Goal: Complete application form

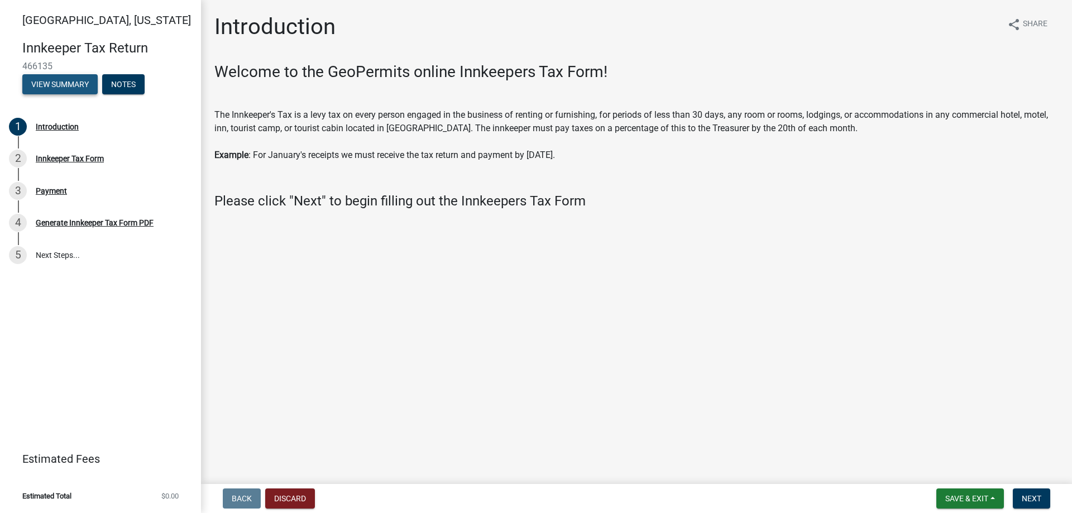
click at [59, 82] on button "View Summary" at bounding box center [59, 84] width 75 height 20
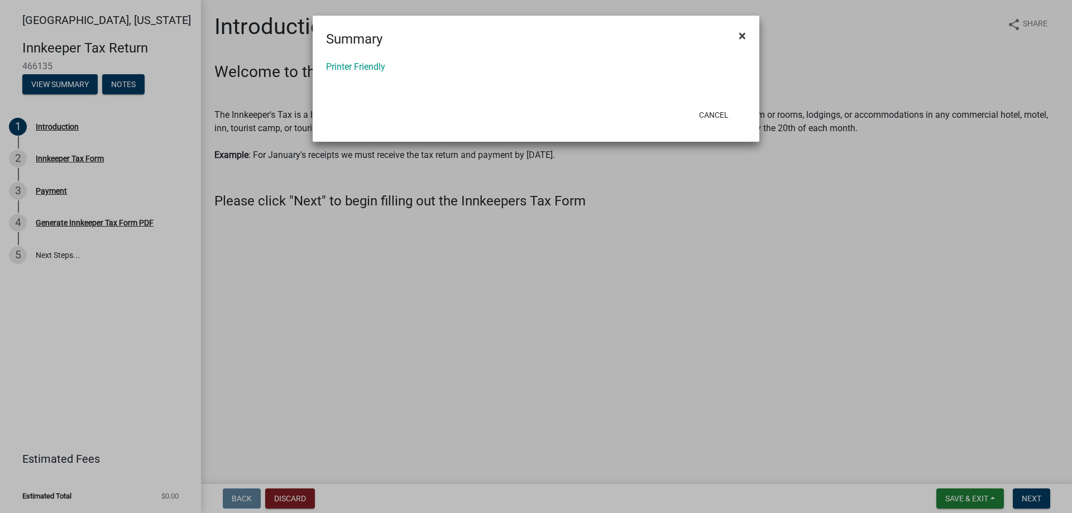
click at [748, 37] on button "×" at bounding box center [742, 35] width 25 height 31
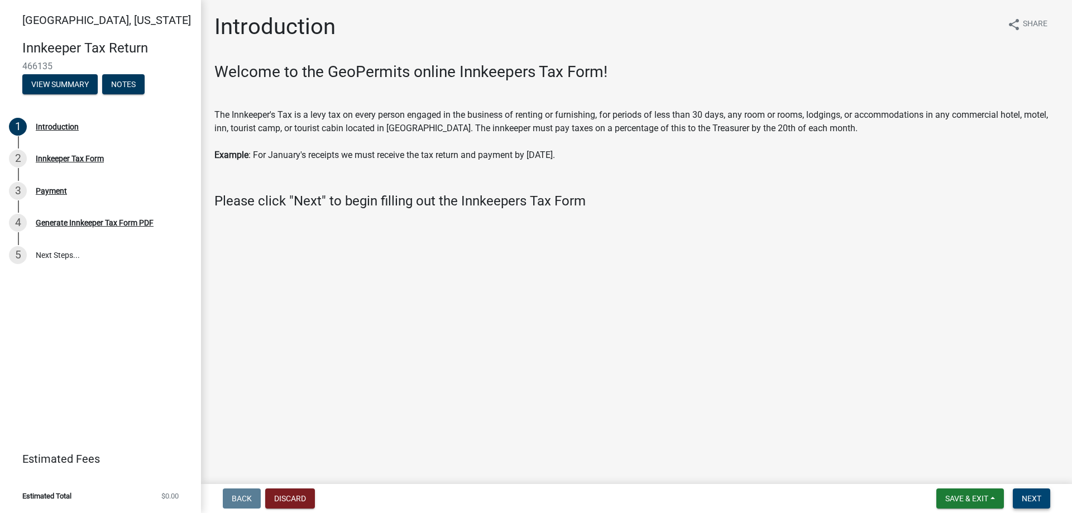
click at [1041, 497] on span "Next" at bounding box center [1032, 498] width 20 height 9
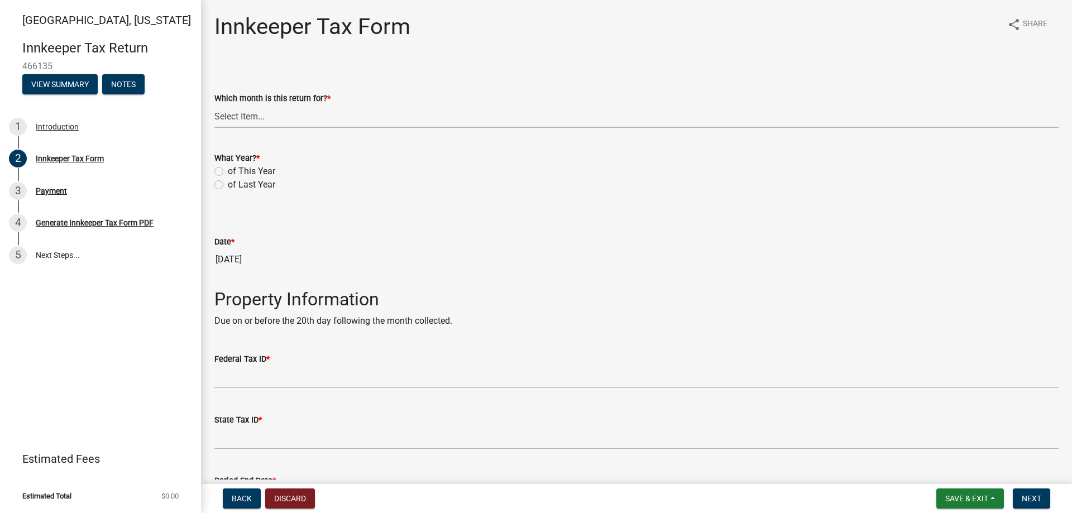
click at [281, 118] on select "Select Item... January February March April May June July August September Octo…" at bounding box center [636, 116] width 844 height 23
click at [214, 105] on select "Select Item... January February March April May June July August September Octo…" at bounding box center [636, 116] width 844 height 23
select select "3682557b-11f2-4064-b923-757c2ab608b9"
click at [228, 172] on label "of This Year" at bounding box center [251, 171] width 47 height 13
click at [228, 172] on input "of This Year" at bounding box center [231, 168] width 7 height 7
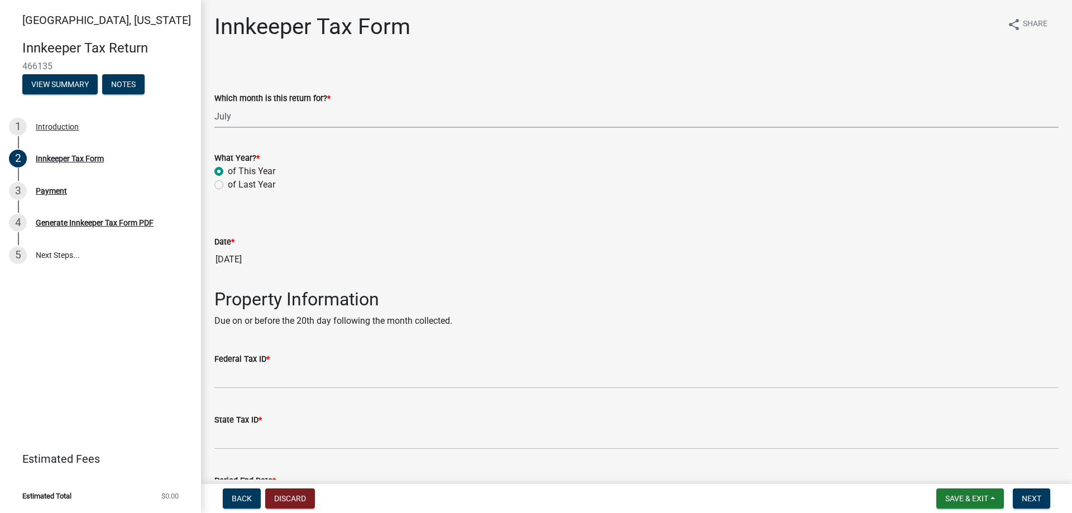
radio input "true"
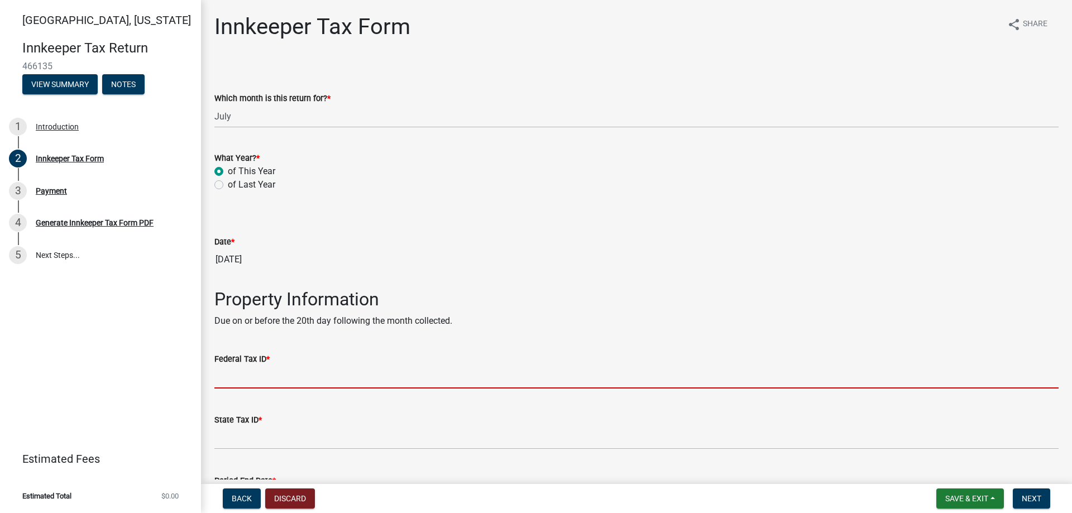
click at [267, 376] on input "Federal Tax ID *" at bounding box center [636, 377] width 844 height 23
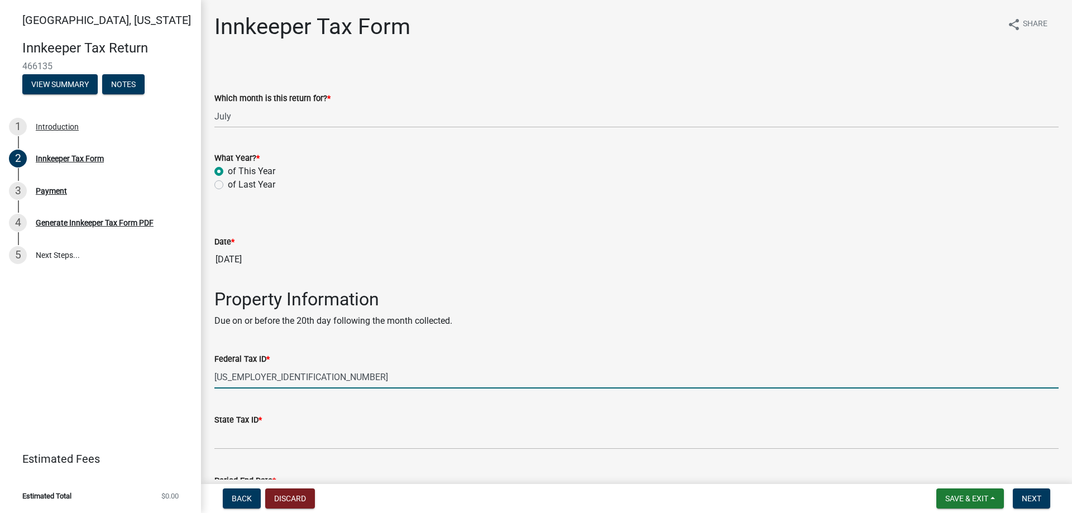
type input "[US_EMPLOYER_IDENTIFICATION_NUMBER]"
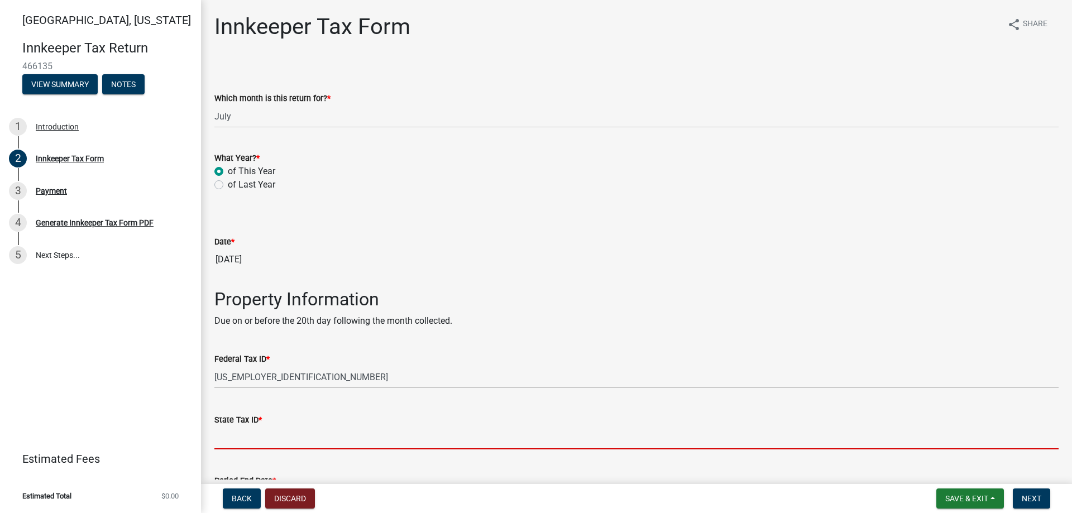
click at [262, 435] on input "State Tax ID *" at bounding box center [636, 438] width 844 height 23
click at [258, 434] on input "State Tax ID *" at bounding box center [636, 438] width 844 height 23
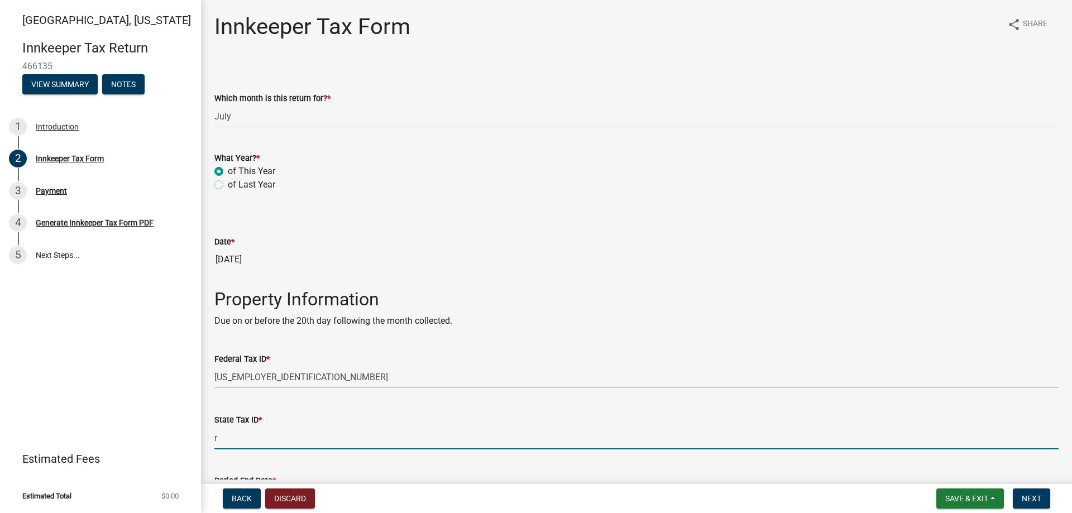
type input "RST-0006989858"
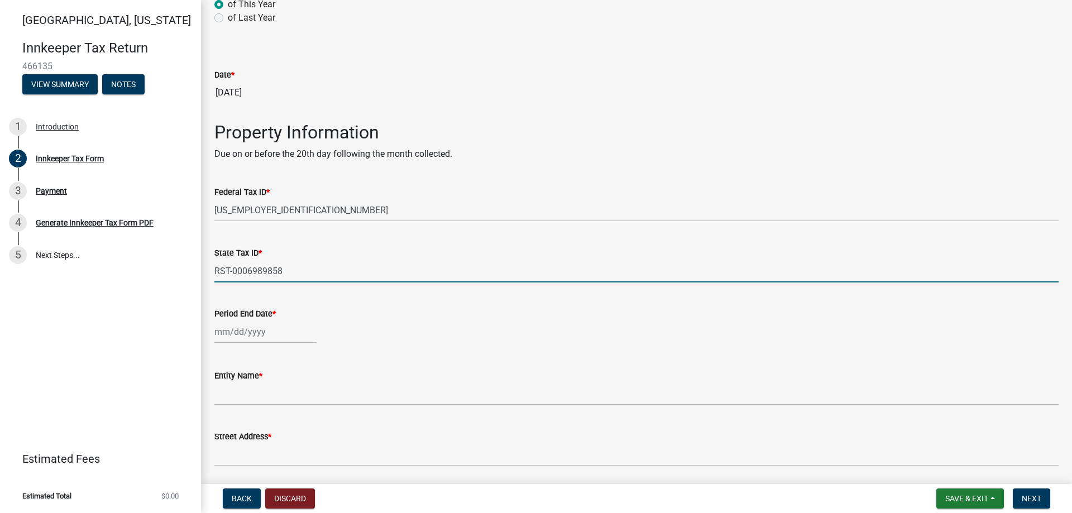
scroll to position [167, 0]
click at [273, 334] on div at bounding box center [265, 331] width 102 height 23
select select "8"
select select "2025"
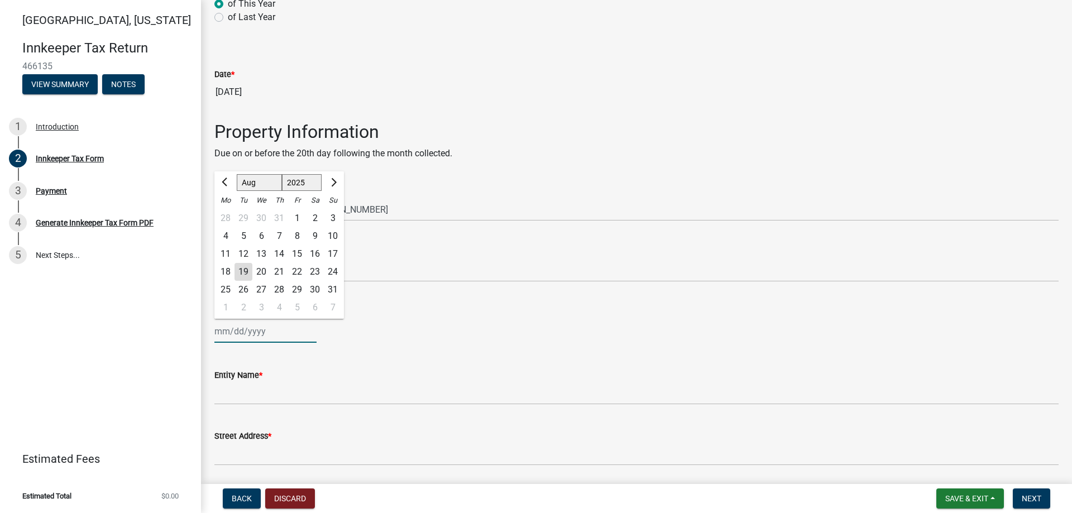
drag, startPoint x: 273, startPoint y: 334, endPoint x: 252, endPoint y: 331, distance: 20.8
click at [252, 331] on div "Jan Feb Mar Apr May Jun Jul Aug Sep Oct Nov Dec 1525 1526 1527 1528 1529 1530 1…" at bounding box center [265, 331] width 102 height 23
click at [284, 218] on div "31" at bounding box center [279, 218] width 18 height 18
type input "[DATE]"
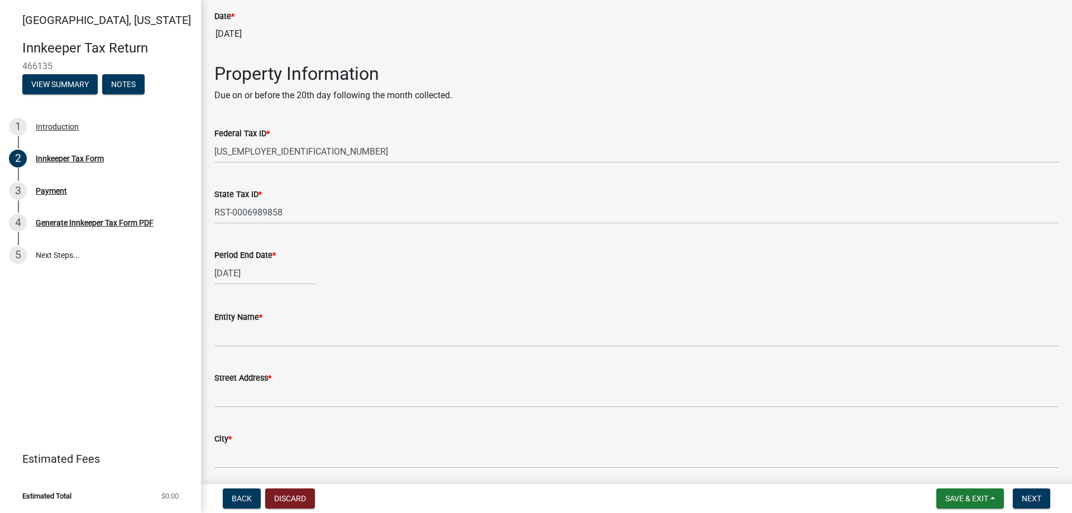
scroll to position [279, 0]
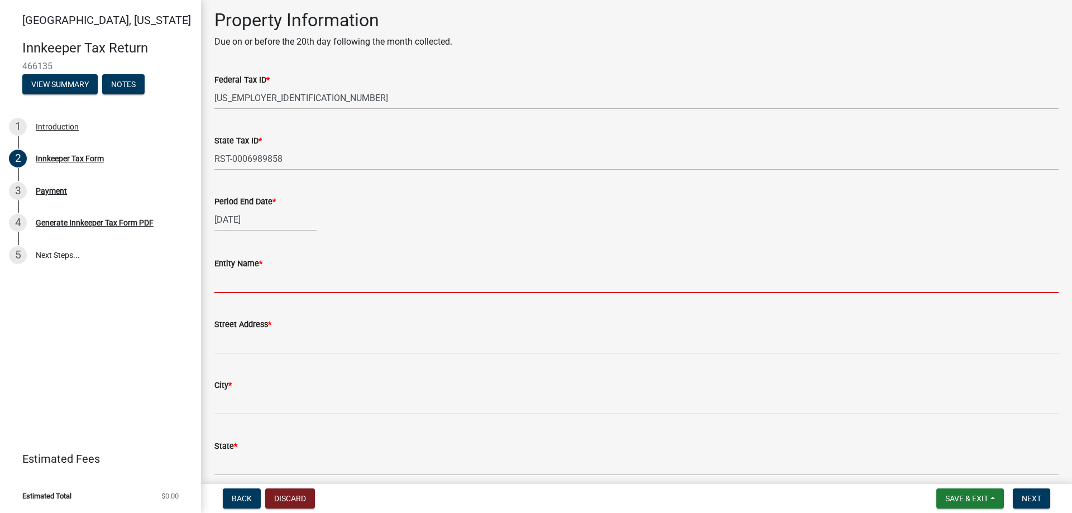
click at [265, 283] on input "Entity Name *" at bounding box center [636, 281] width 844 height 23
type input "ANJANEYA HOTEL INC"
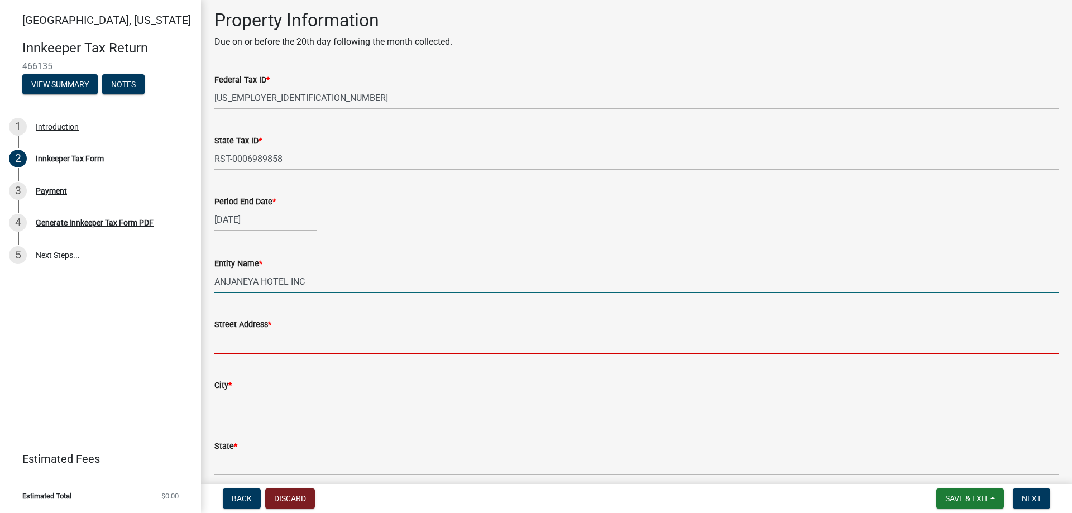
click at [259, 349] on input "Street Address *" at bounding box center [636, 342] width 844 height 23
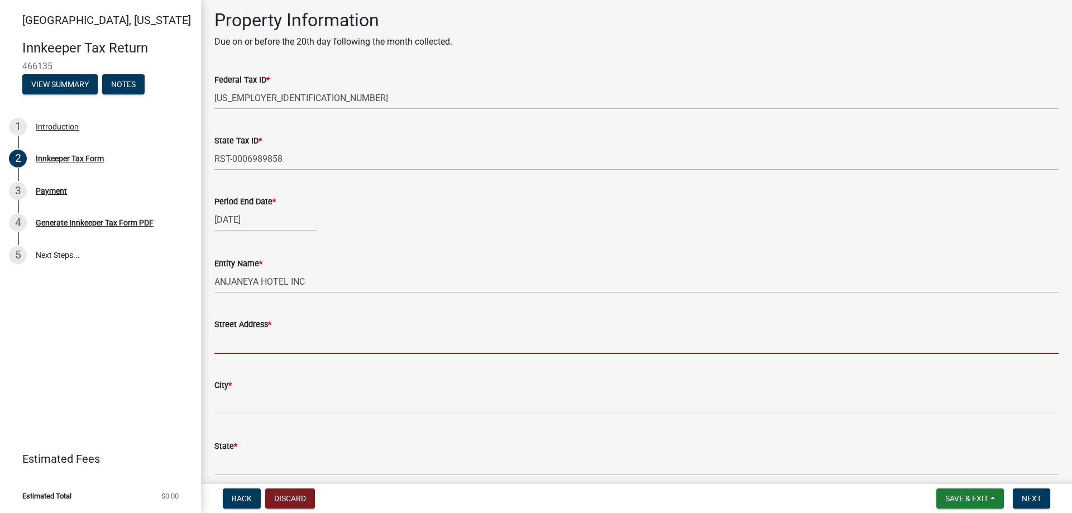
type input "[STREET_ADDRESS]"
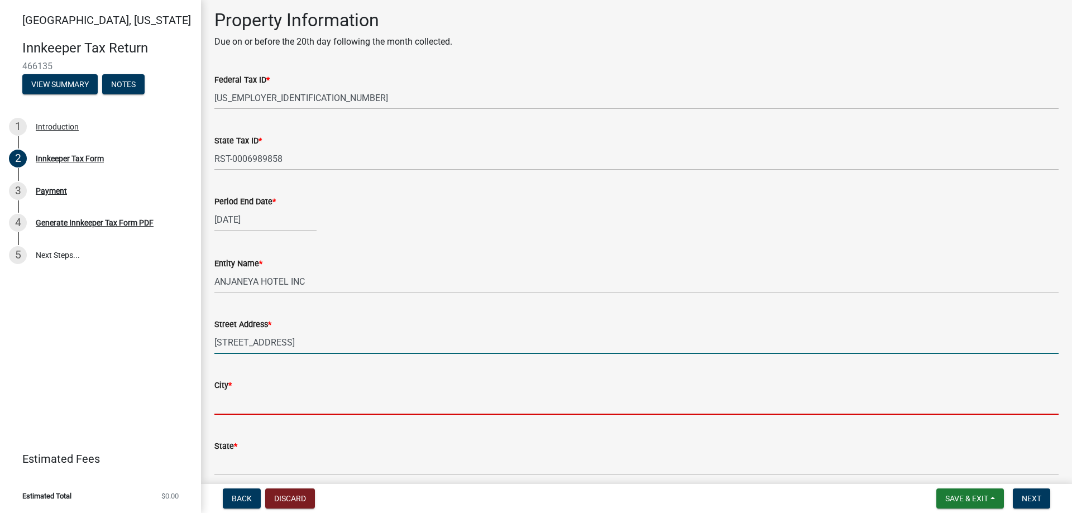
type input "lafayette"
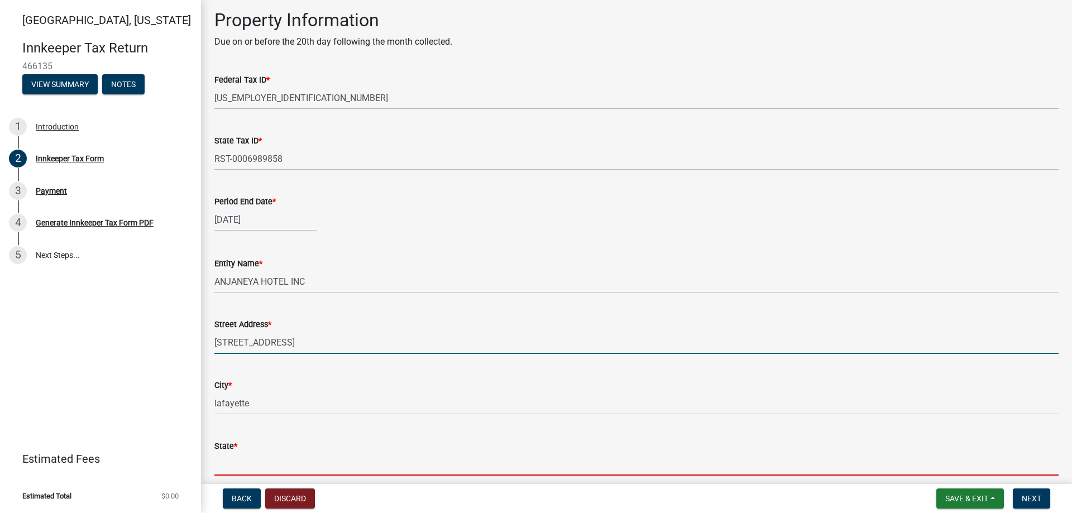
type input "IN"
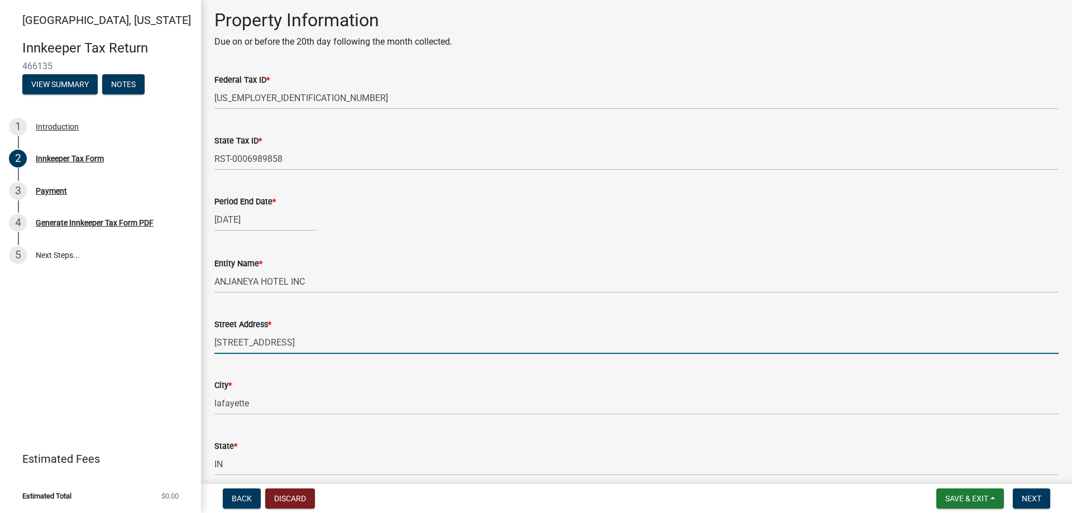
type input "47905"
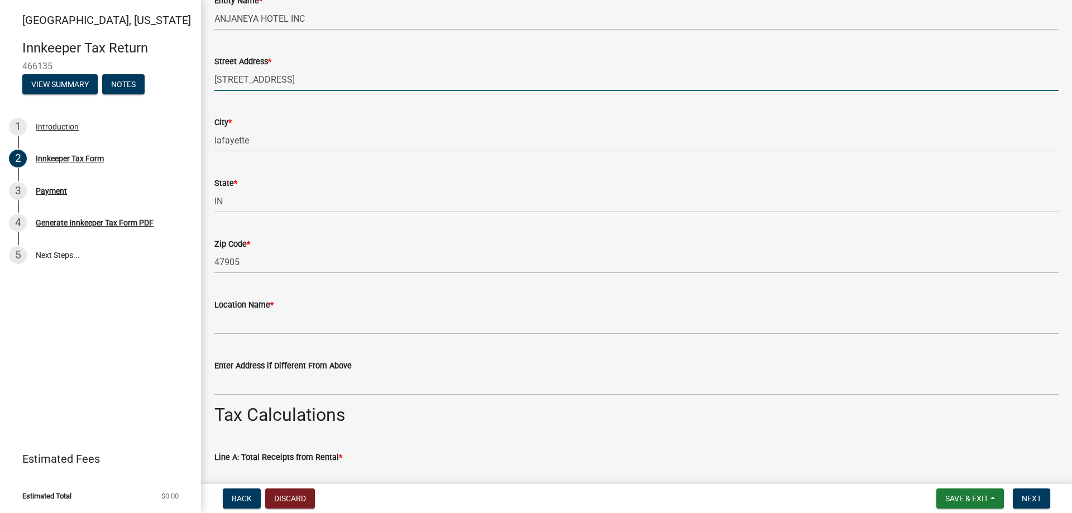
scroll to position [558, 0]
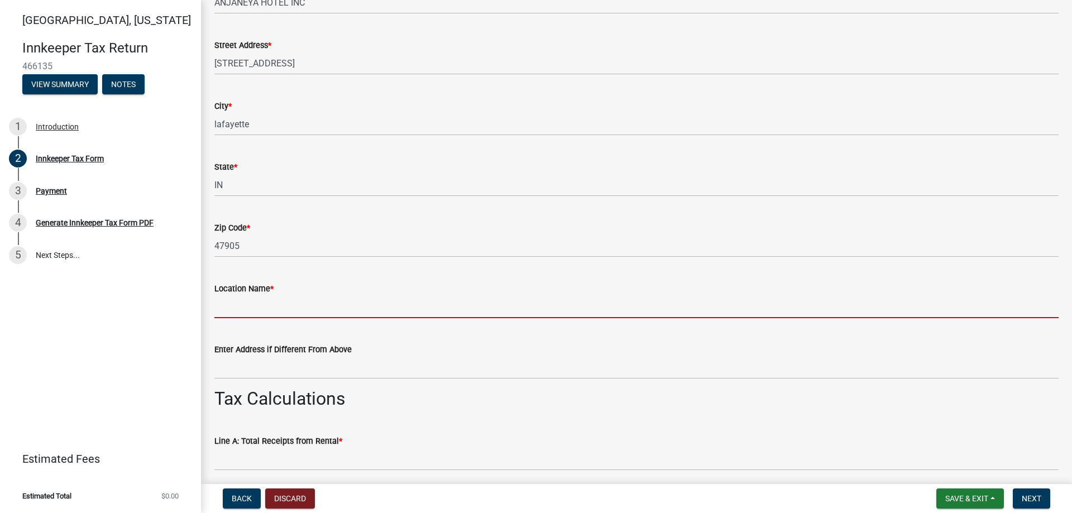
click at [300, 303] on input "Location Name *" at bounding box center [636, 306] width 844 height 23
type input "Econolodge inn and suites"
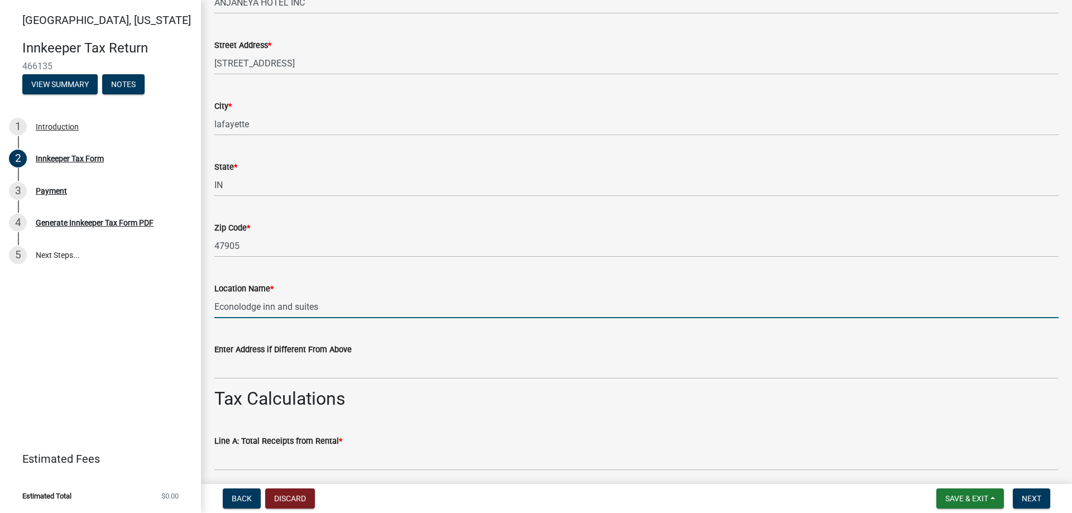
scroll to position [670, 0]
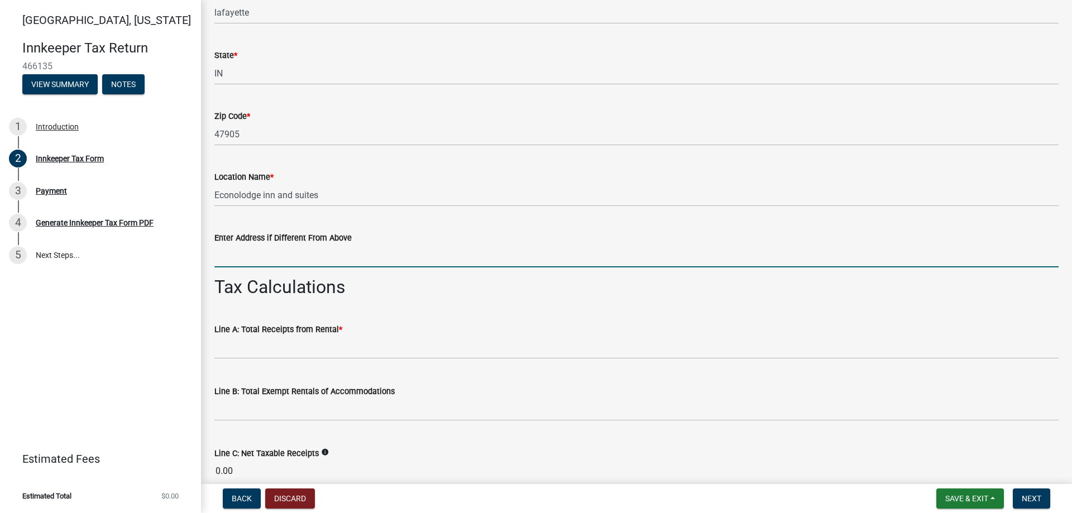
click at [276, 260] on input "Enter Address if Different From Above" at bounding box center [636, 256] width 844 height 23
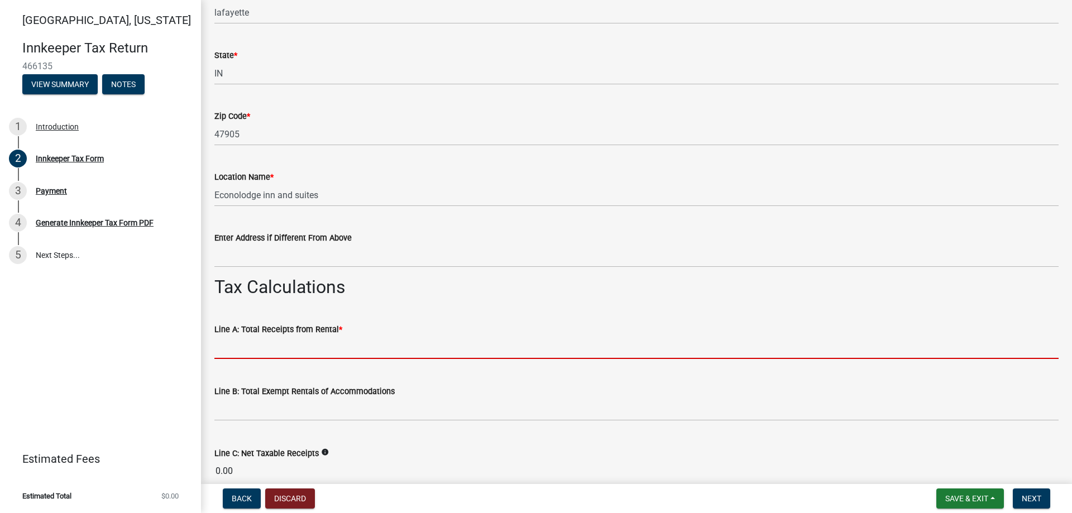
click at [267, 349] on input "text" at bounding box center [636, 347] width 844 height 23
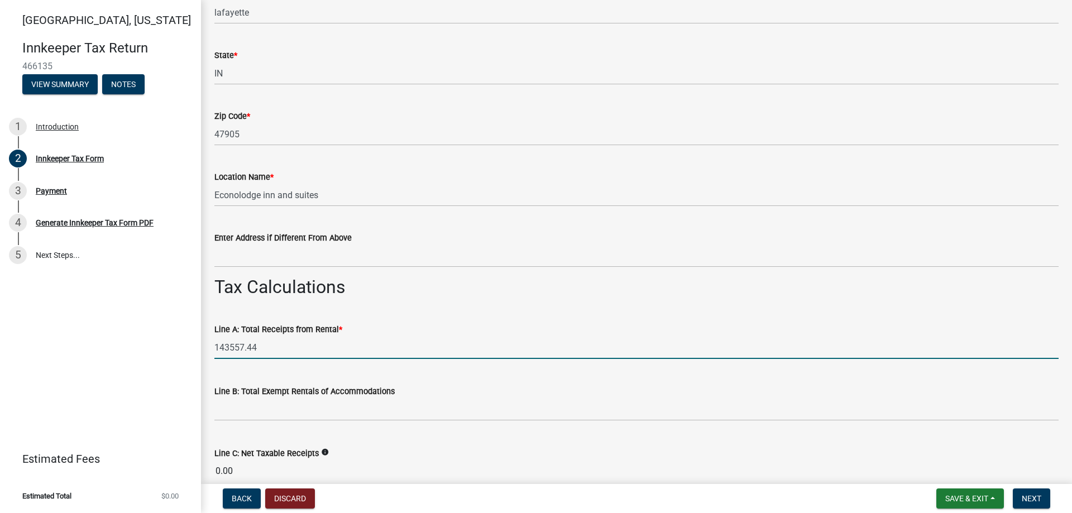
type input "143557.44"
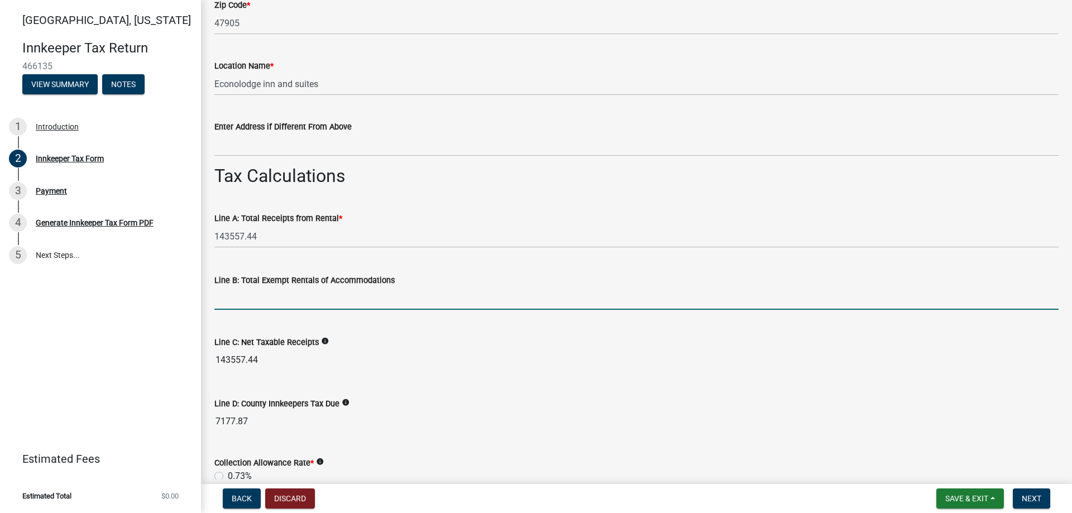
scroll to position [782, 0]
type input "43283.36"
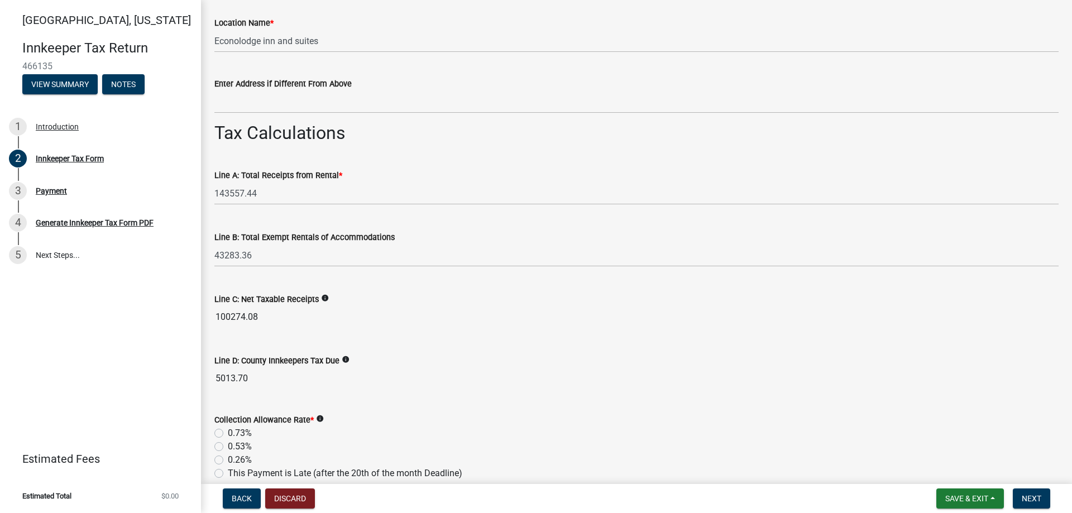
scroll to position [893, 0]
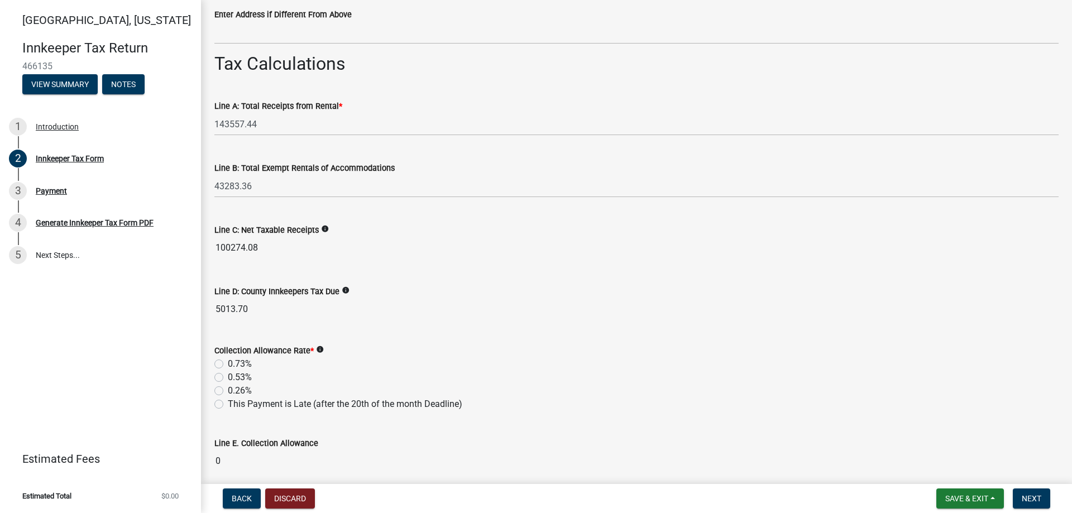
click at [228, 378] on label "0.53%" at bounding box center [240, 377] width 24 height 13
click at [228, 378] on input "0.53%" at bounding box center [231, 374] width 7 height 7
radio input "true"
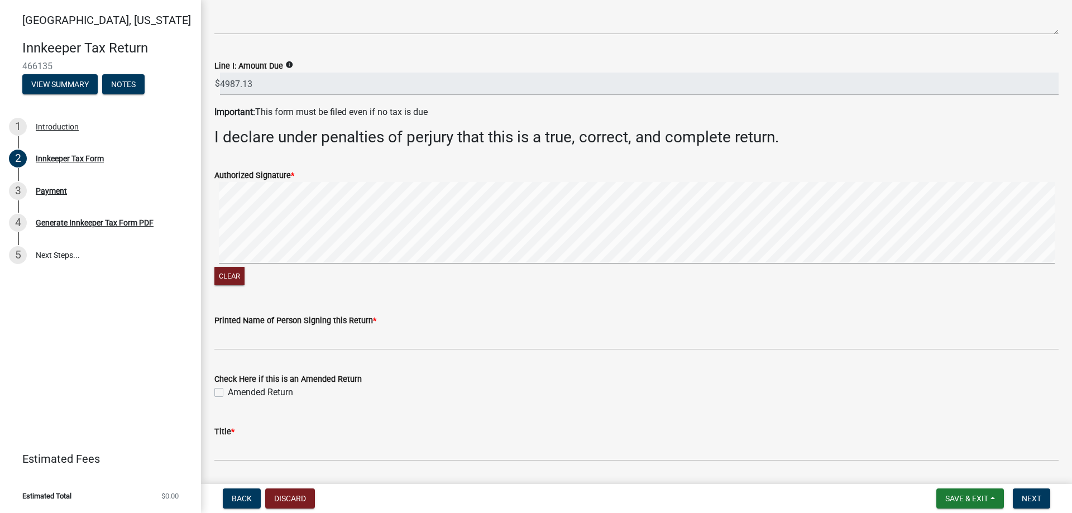
scroll to position [1769, 0]
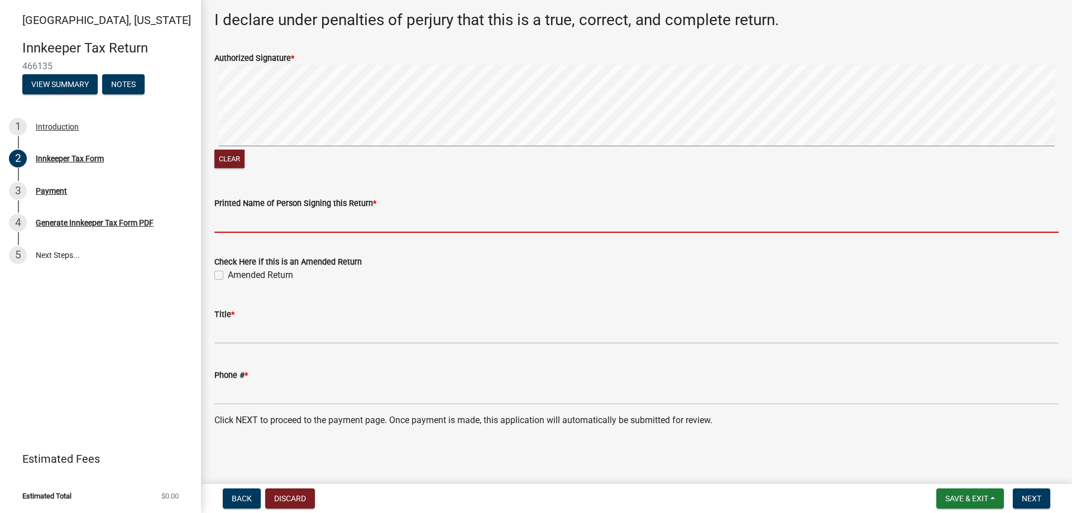
click at [284, 222] on input "Printed Name of Person Signing this Return *" at bounding box center [636, 221] width 844 height 23
type input "[PERSON_NAME]"
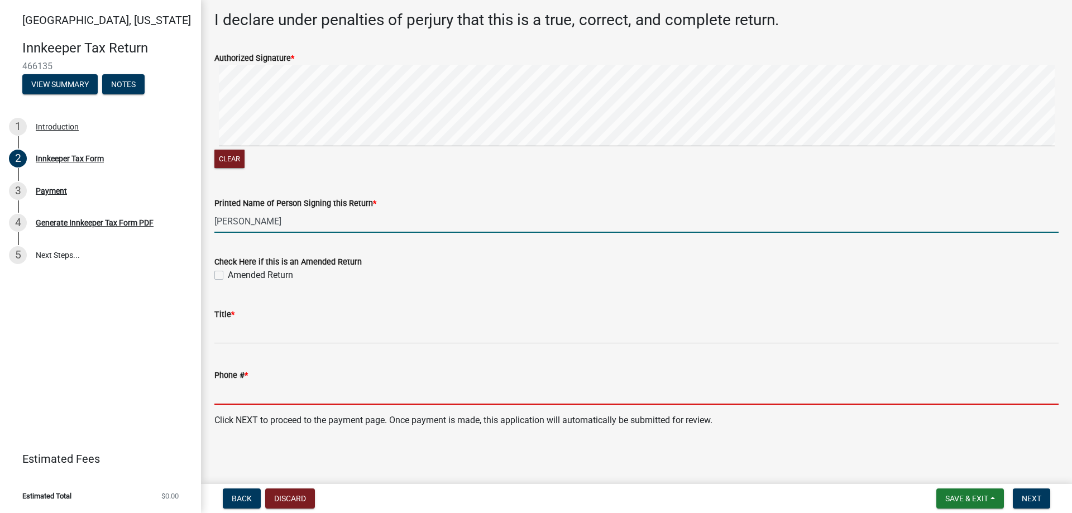
type input "8042454607"
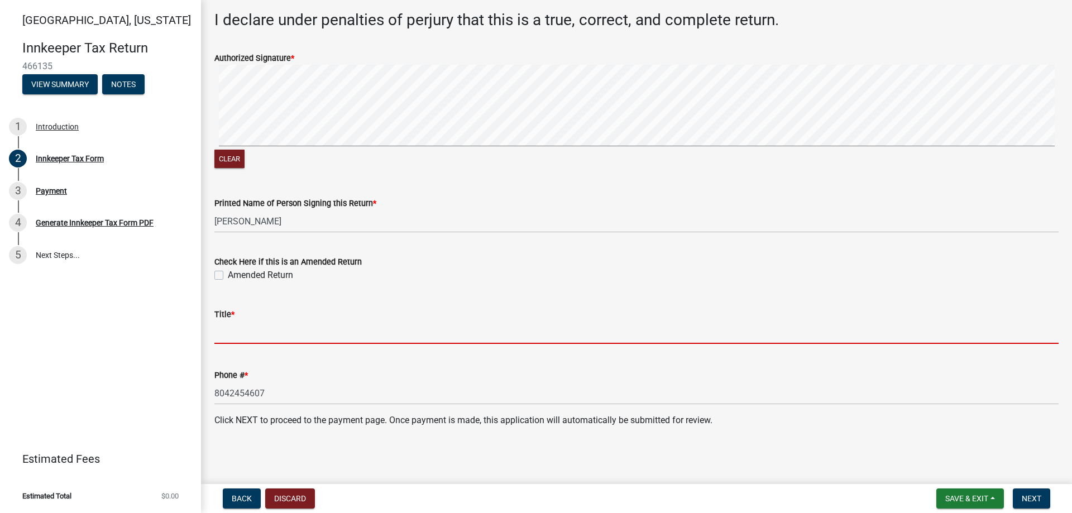
click at [243, 339] on input "Title *" at bounding box center [636, 332] width 844 height 23
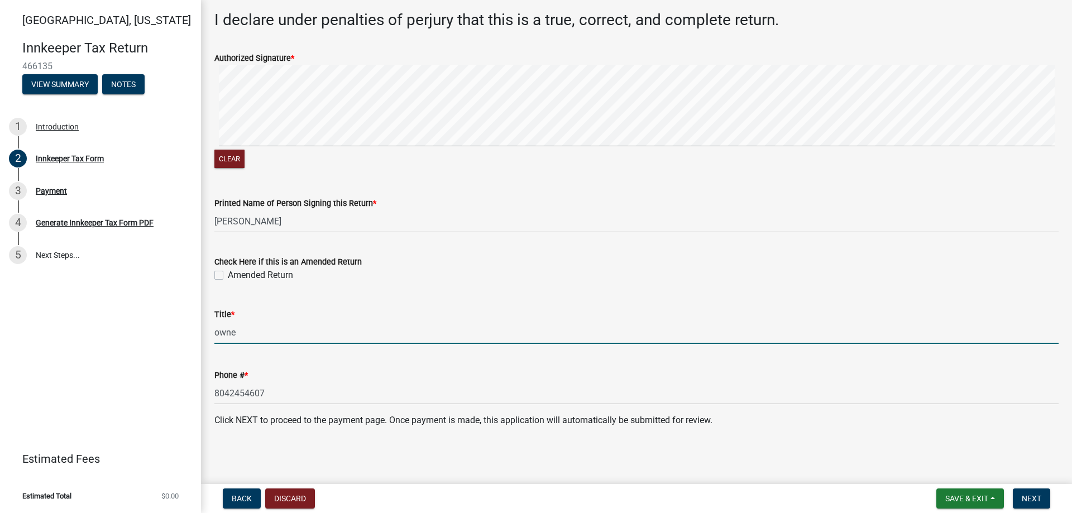
type input "owner"
click at [1038, 501] on span "Next" at bounding box center [1032, 498] width 20 height 9
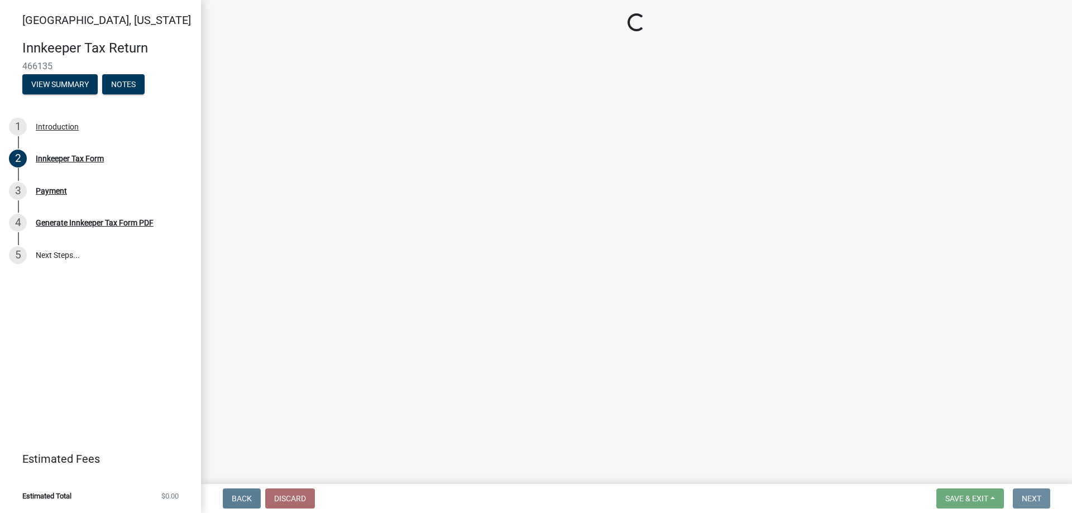
scroll to position [0, 0]
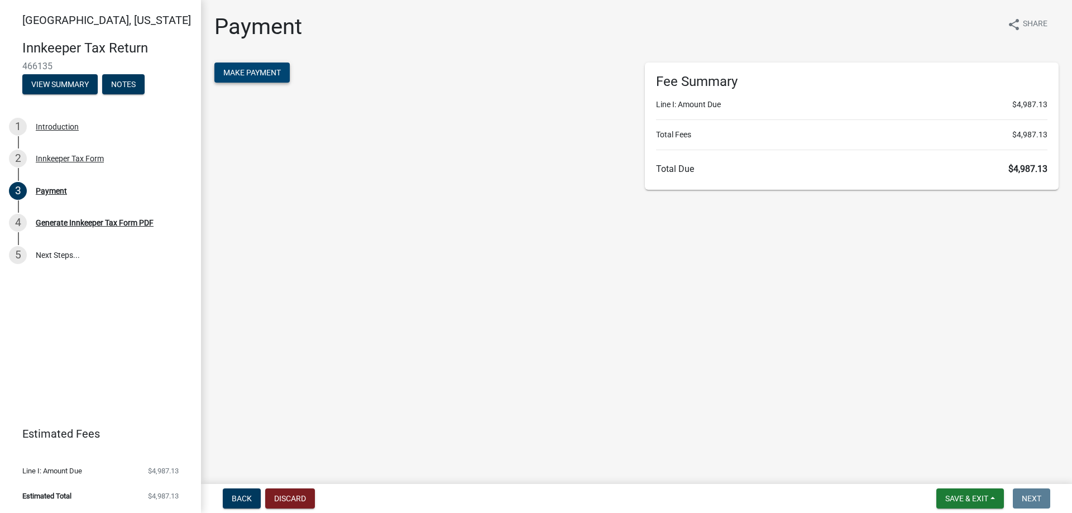
click at [267, 68] on span "Make Payment" at bounding box center [252, 72] width 58 height 9
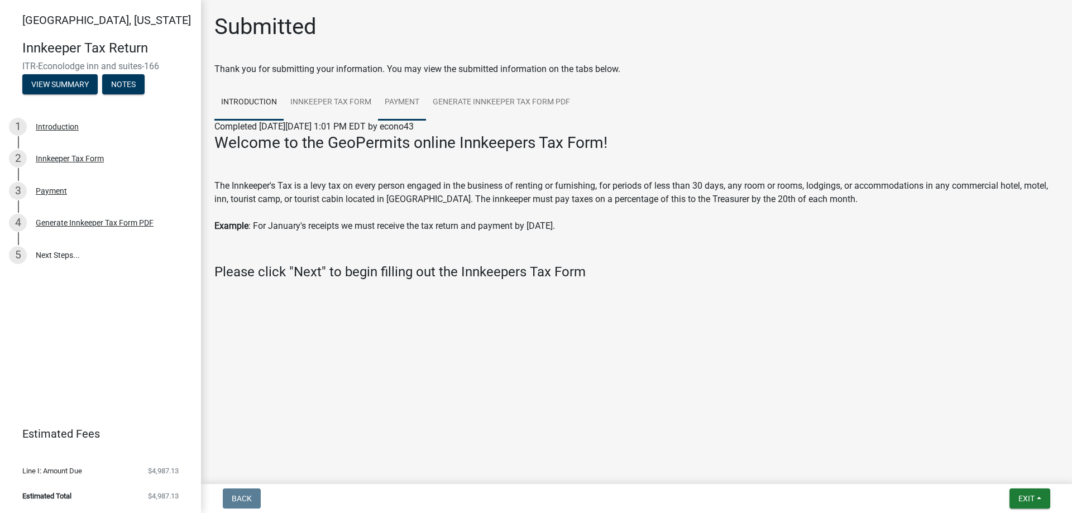
click at [395, 103] on link "Payment" at bounding box center [402, 103] width 48 height 36
